Goal: Task Accomplishment & Management: Manage account settings

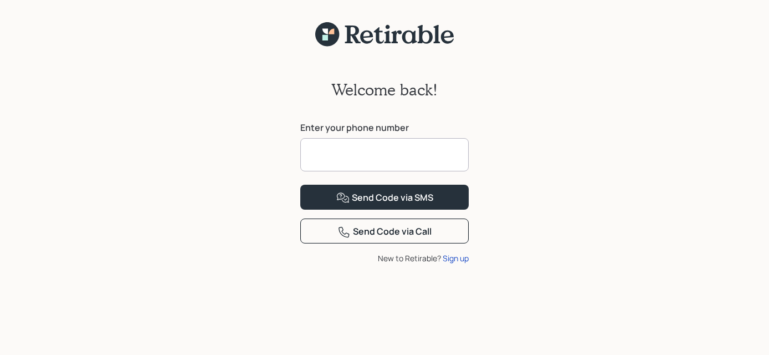
click at [333, 146] on input at bounding box center [384, 154] width 168 height 33
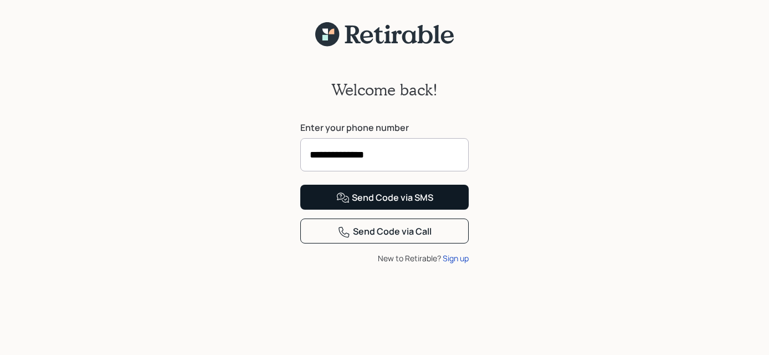
type input "**********"
click at [376, 205] on div "Send Code via SMS" at bounding box center [384, 197] width 97 height 13
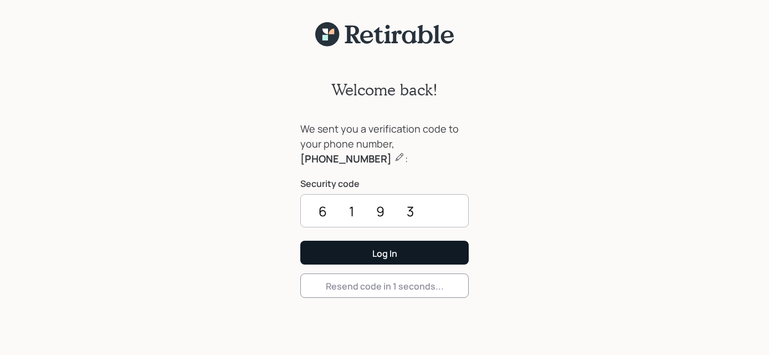
type input "6193"
click at [394, 251] on div "Log In" at bounding box center [384, 253] width 25 height 12
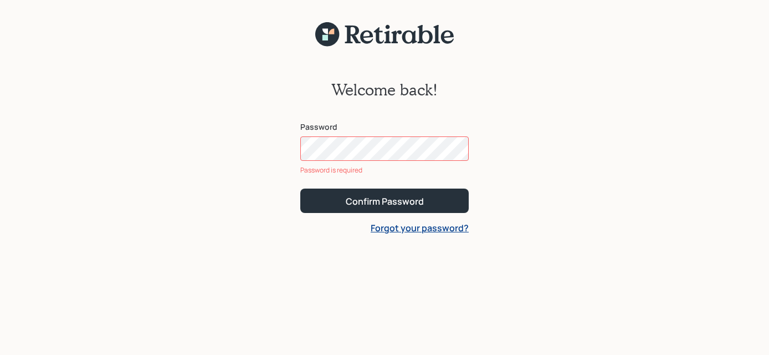
click at [516, 217] on div "Welcome back! Password Password is required Confirm Password Forgot your passwo…" at bounding box center [384, 207] width 769 height 321
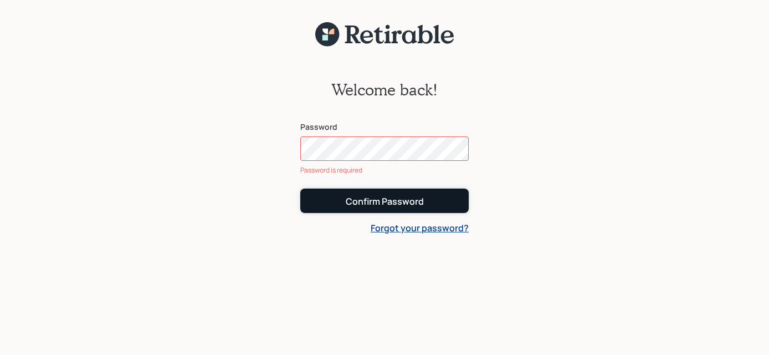
click at [428, 203] on button "Confirm Password" at bounding box center [384, 200] width 168 height 24
click at [422, 200] on div "Confirm Password" at bounding box center [385, 201] width 78 height 12
click at [397, 197] on div "Confirm Password" at bounding box center [385, 201] width 78 height 12
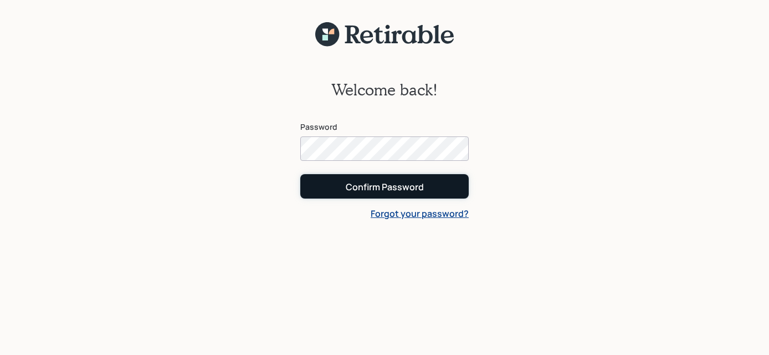
click at [443, 186] on button "Confirm Password" at bounding box center [384, 186] width 168 height 24
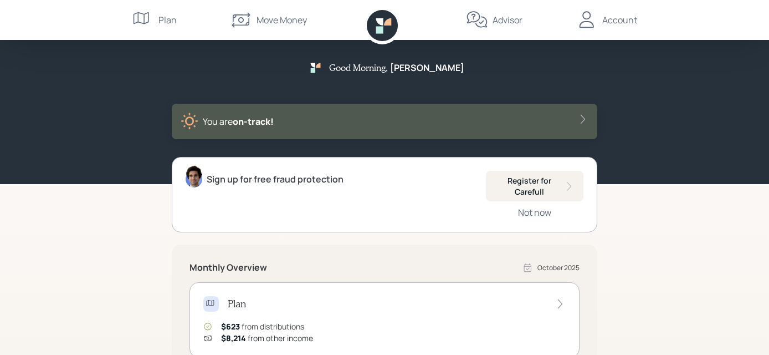
click at [483, 19] on icon at bounding box center [477, 20] width 22 height 22
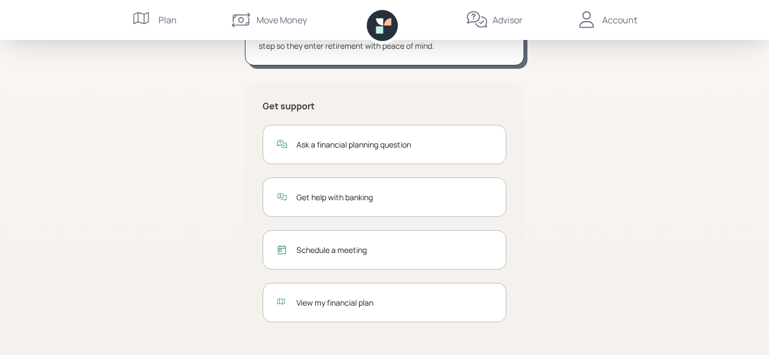
scroll to position [187, 0]
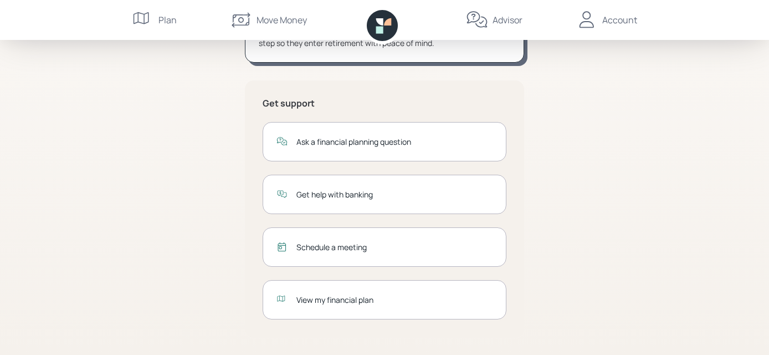
click at [352, 299] on div "View my financial plan" at bounding box center [395, 300] width 196 height 12
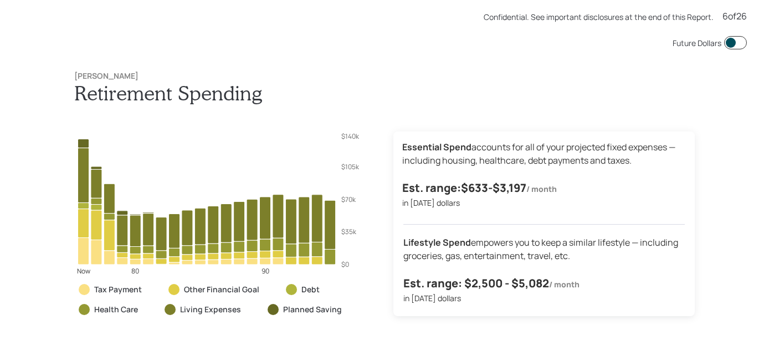
scroll to position [2128, 0]
